Goal: Book appointment/travel/reservation

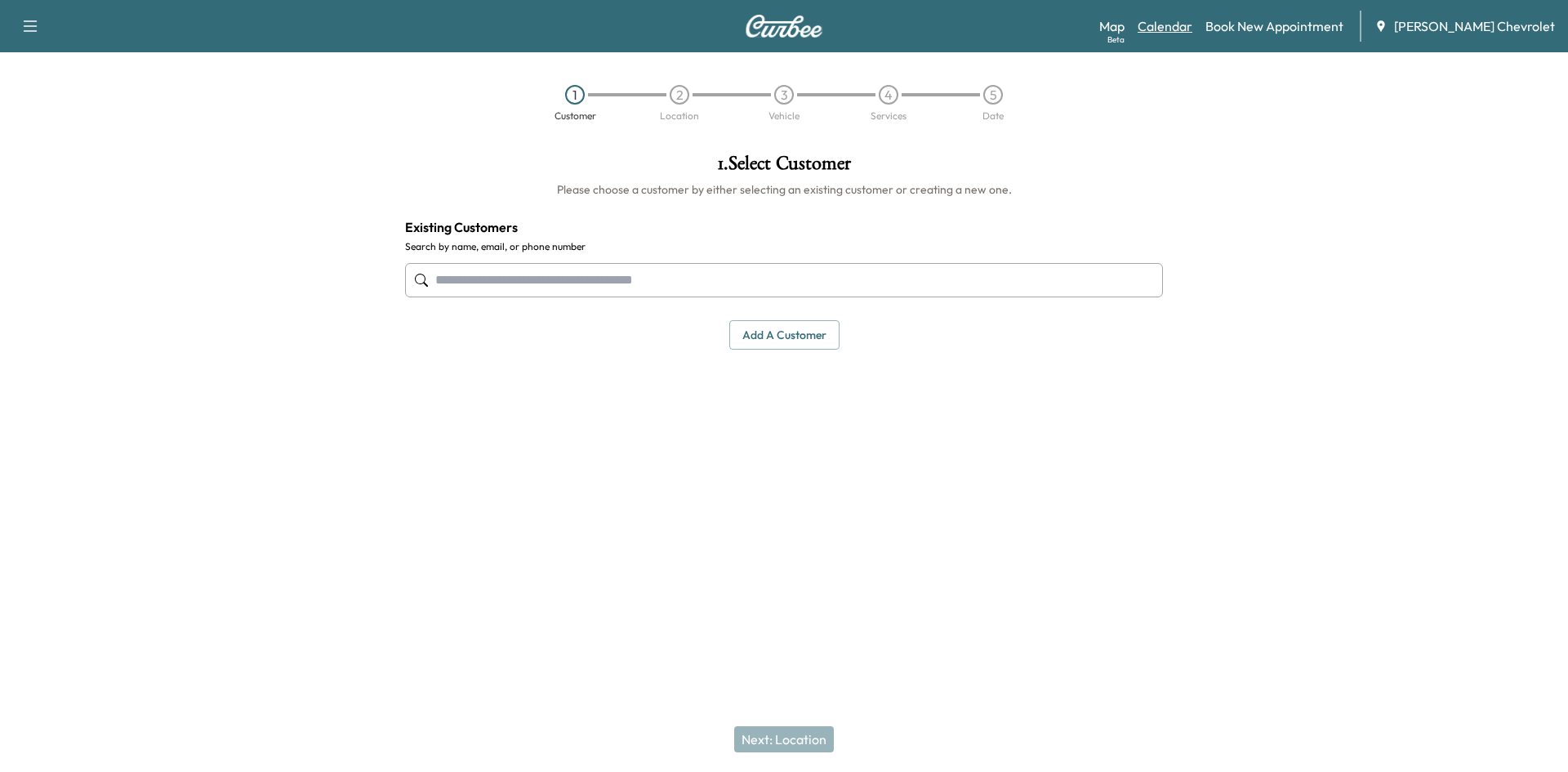
click at [1192, 29] on link "Calendar" at bounding box center [1165, 26] width 55 height 20
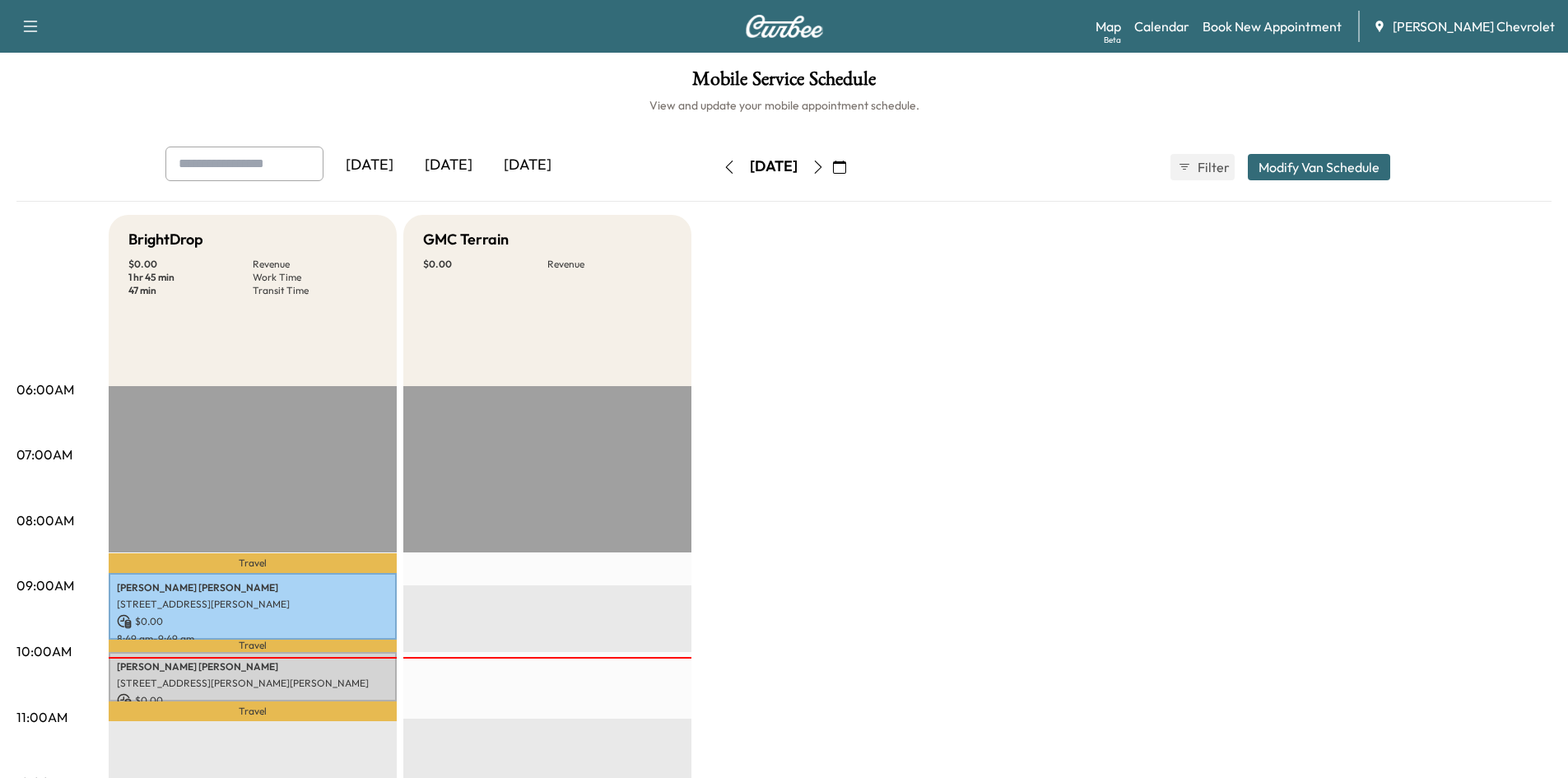
click at [825, 163] on icon "button" at bounding box center [818, 167] width 13 height 13
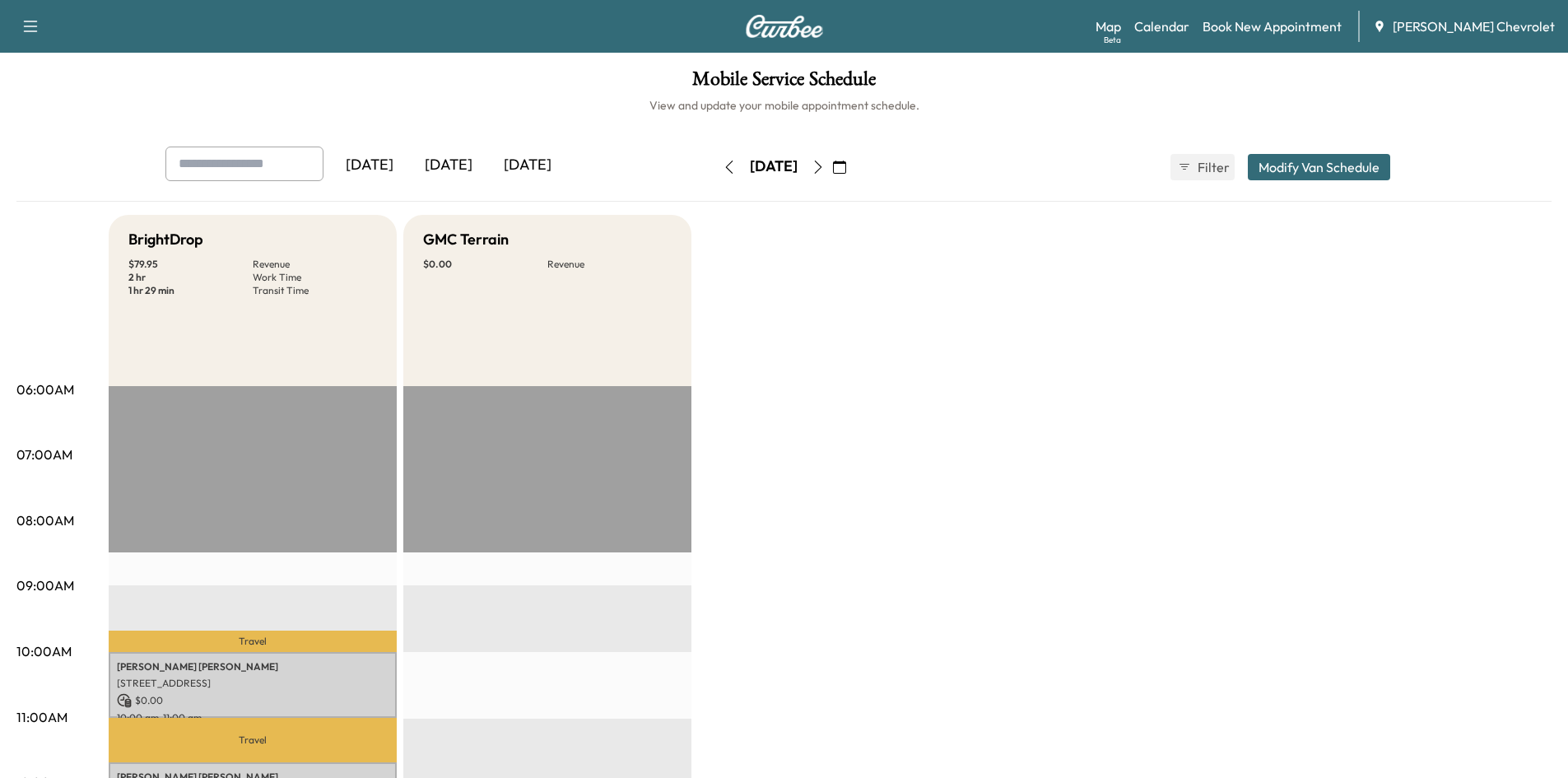
click at [825, 169] on icon "button" at bounding box center [818, 167] width 13 height 13
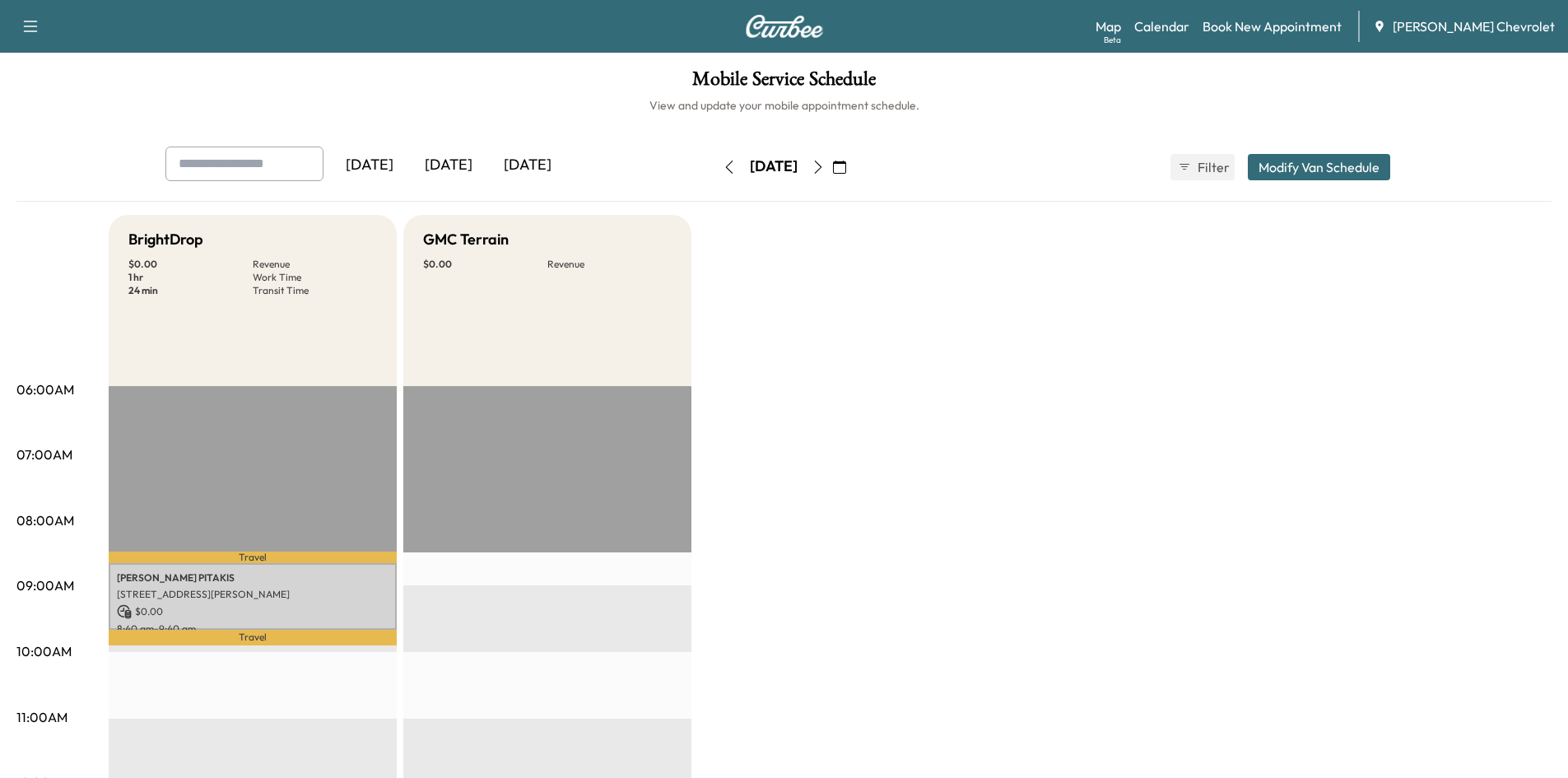
click at [832, 175] on button "button" at bounding box center [818, 167] width 28 height 26
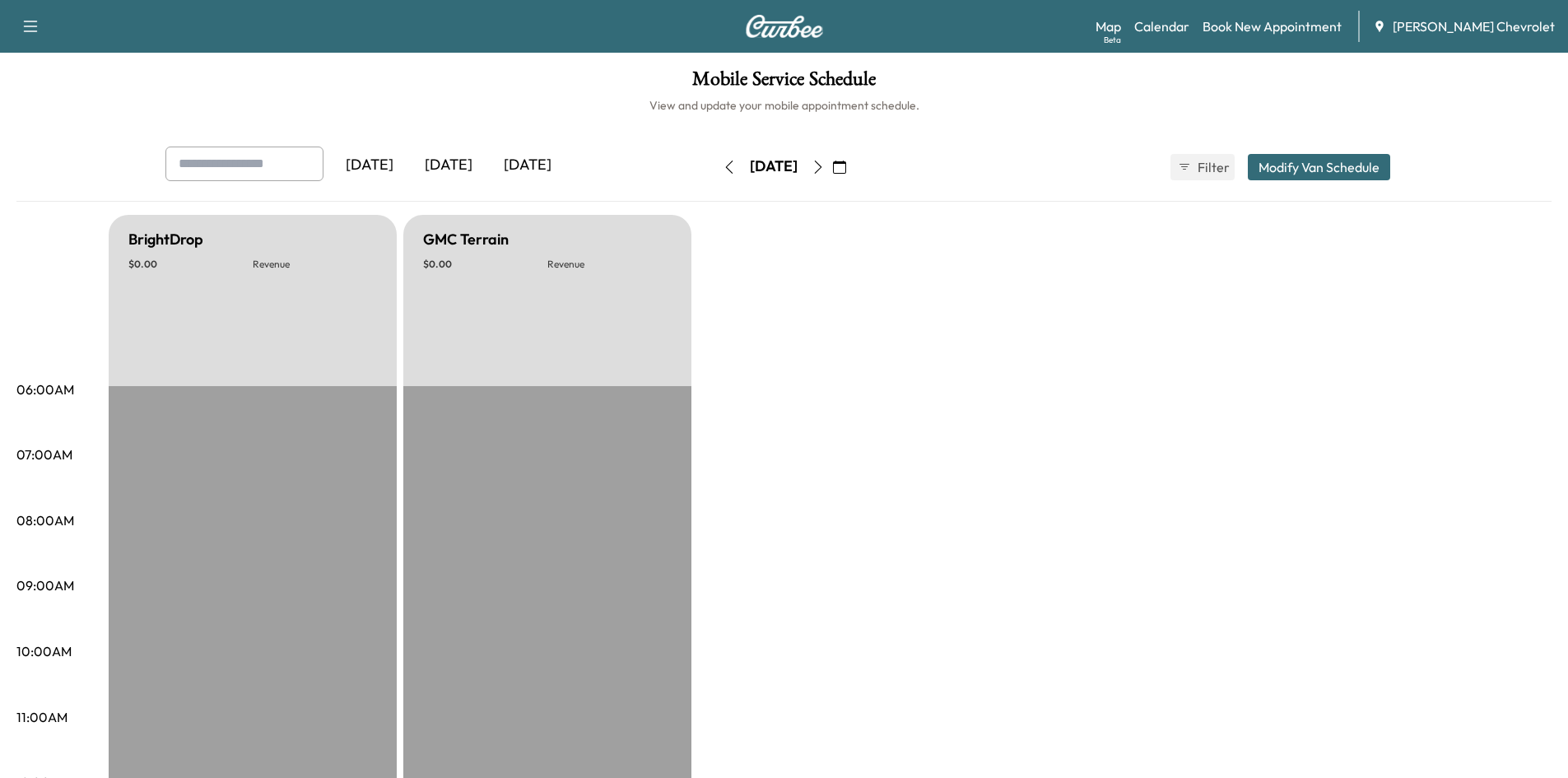
click at [825, 167] on icon "button" at bounding box center [818, 167] width 13 height 13
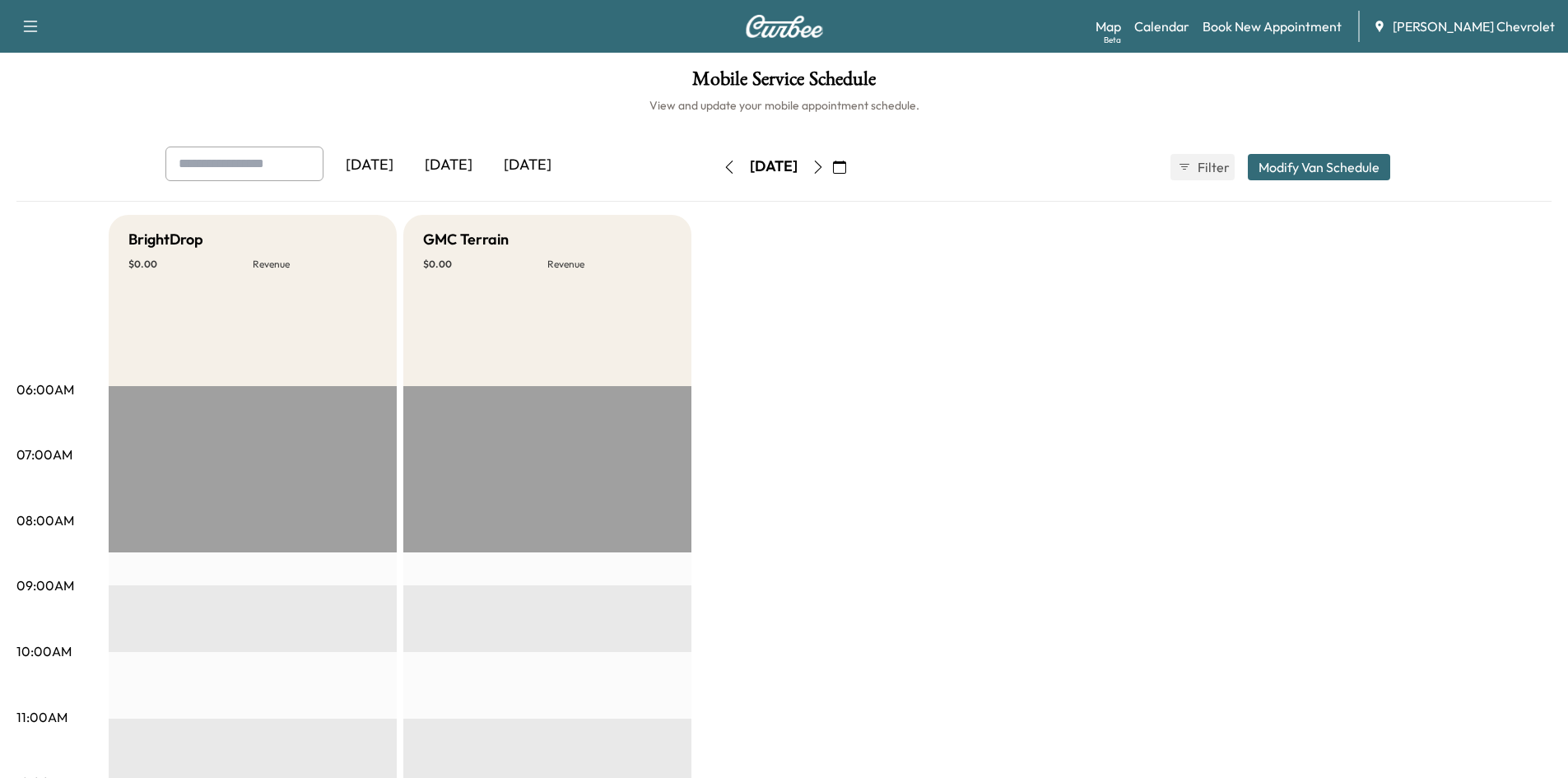
click at [825, 167] on icon "button" at bounding box center [818, 167] width 13 height 13
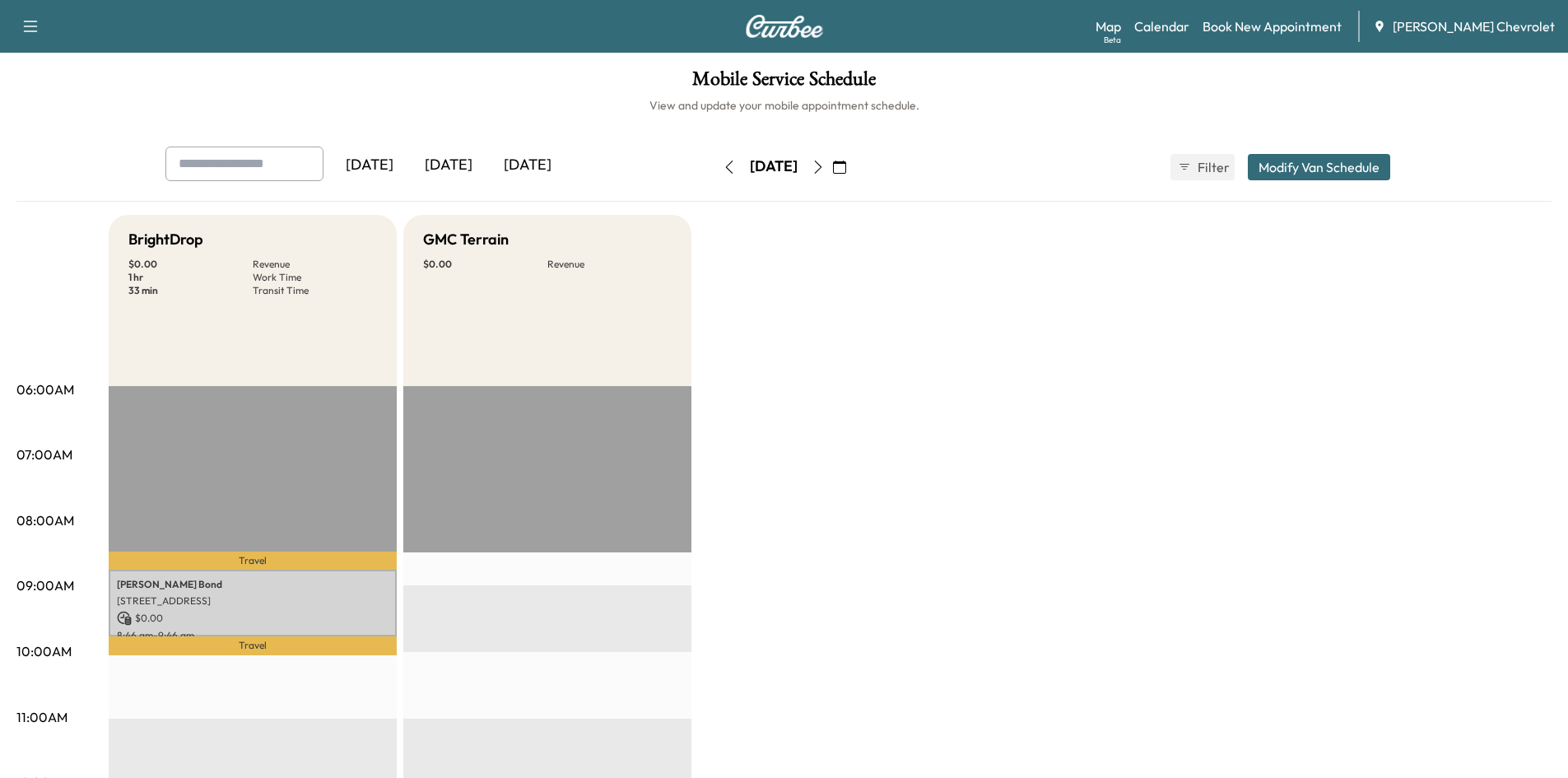
click at [825, 167] on icon "button" at bounding box center [818, 167] width 13 height 13
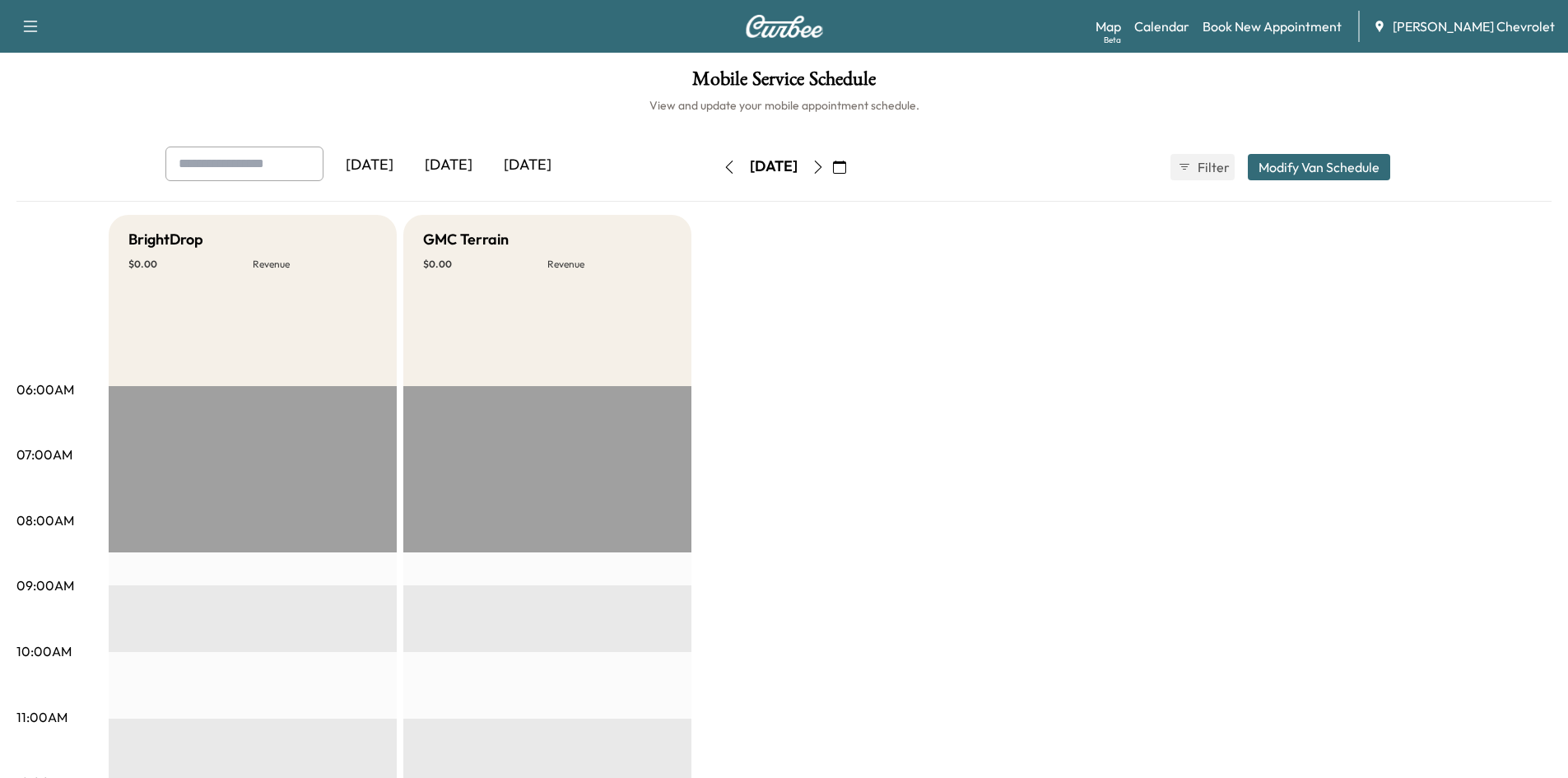
click at [832, 167] on button "button" at bounding box center [818, 167] width 28 height 26
click at [825, 167] on icon "button" at bounding box center [818, 167] width 13 height 13
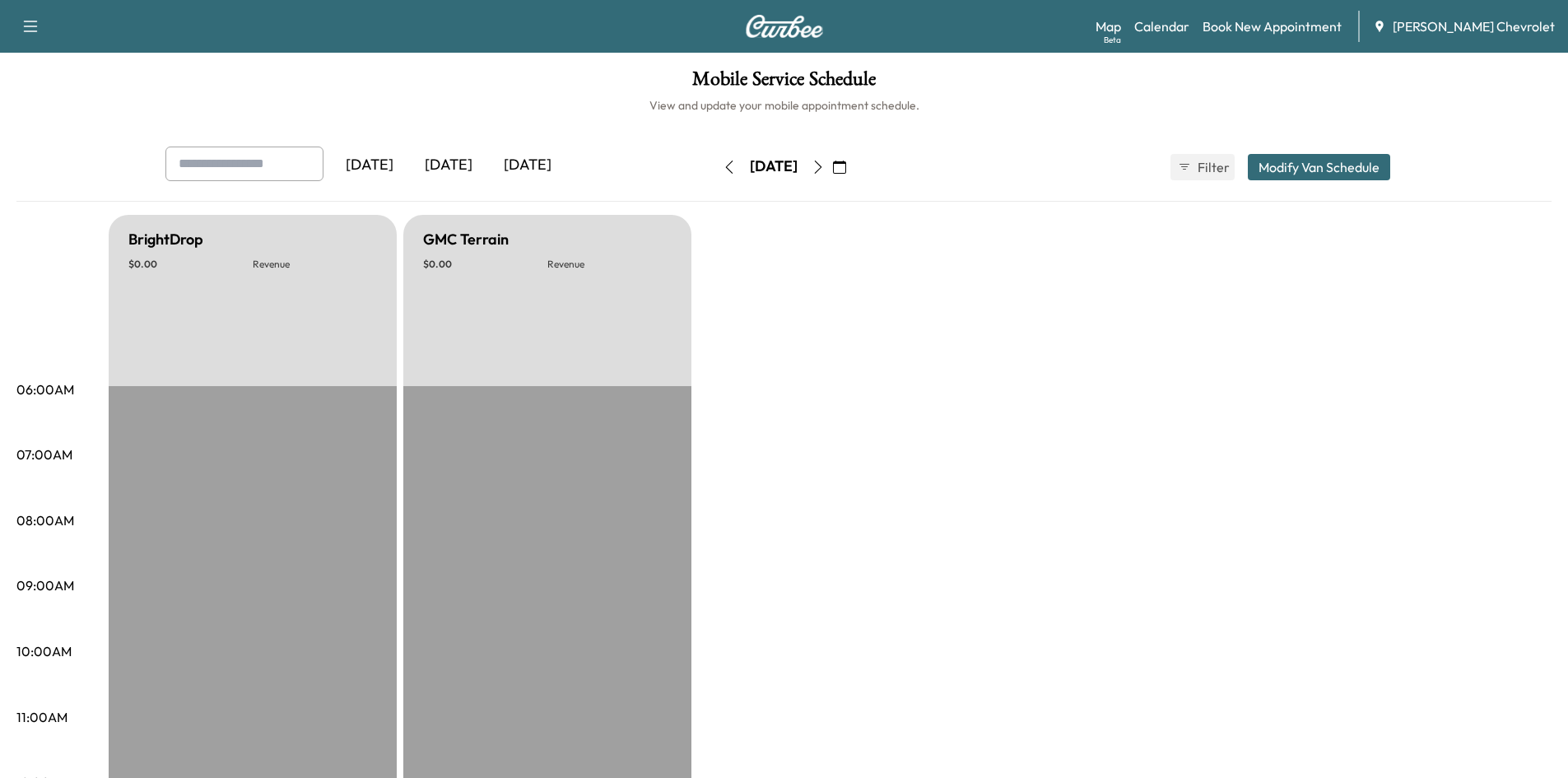
click at [825, 167] on icon "button" at bounding box center [818, 167] width 13 height 13
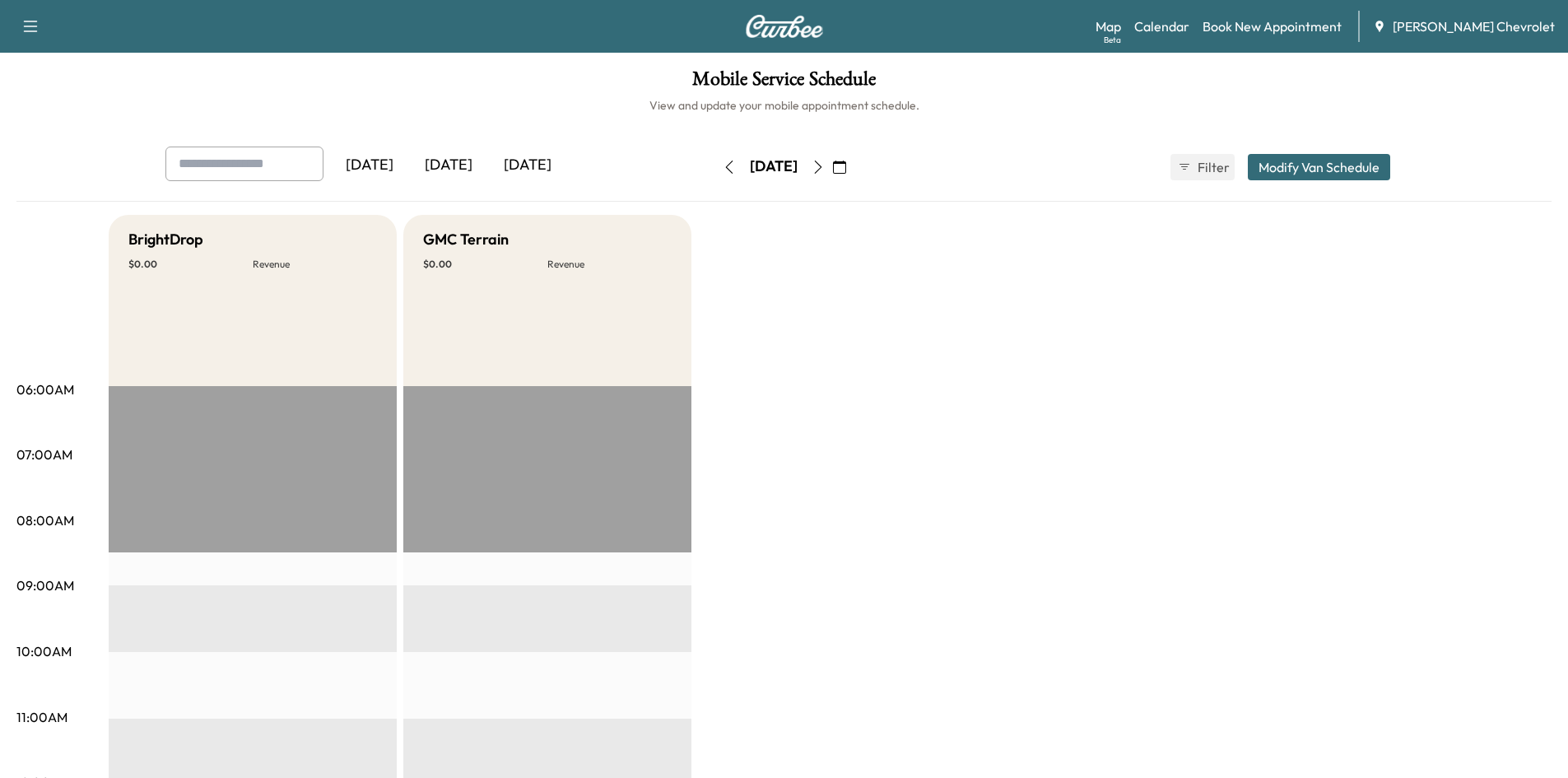
click at [832, 167] on button "button" at bounding box center [818, 167] width 28 height 26
click at [798, 167] on div "[DATE]" at bounding box center [774, 167] width 48 height 21
click at [825, 161] on icon "button" at bounding box center [818, 167] width 13 height 13
click at [442, 168] on div "[DATE]" at bounding box center [448, 165] width 79 height 38
